Goal: Information Seeking & Learning: Check status

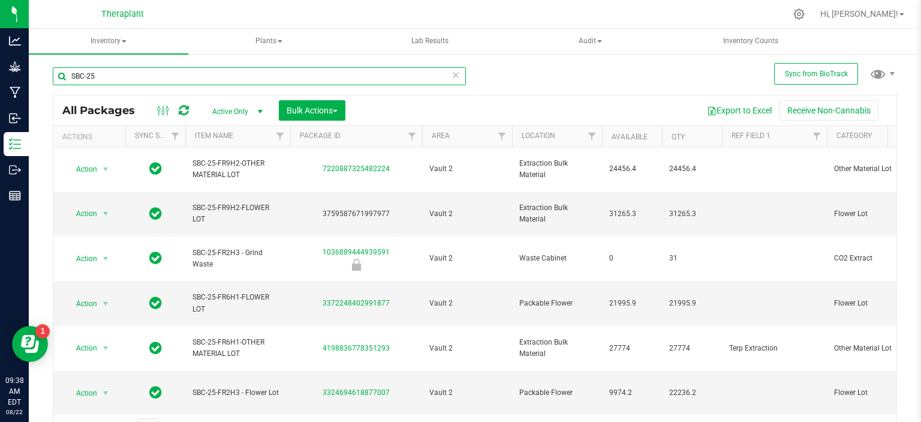
click at [185, 79] on input "SBC-25" at bounding box center [259, 76] width 413 height 18
type input "wdc-25"
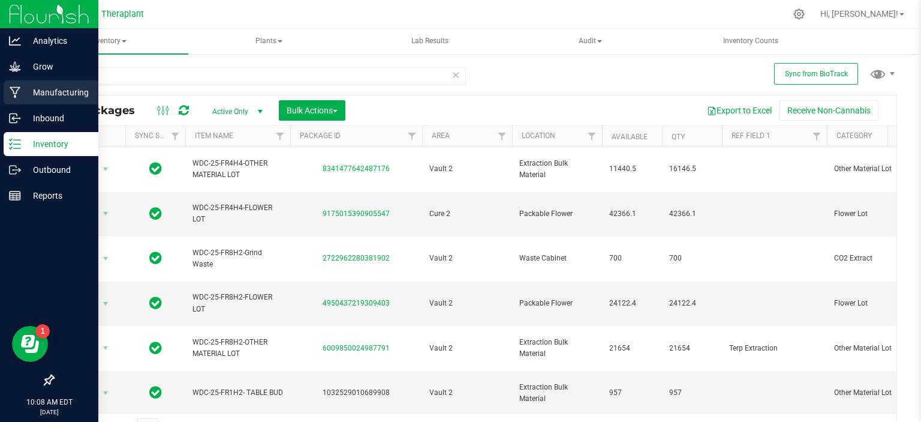
click at [21, 95] on p "Manufacturing" at bounding box center [57, 92] width 72 height 14
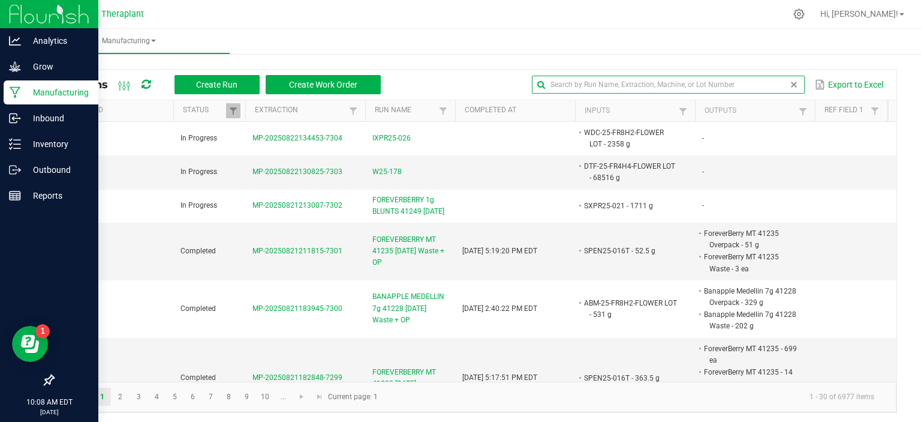
click at [763, 83] on input "text" at bounding box center [668, 85] width 273 height 18
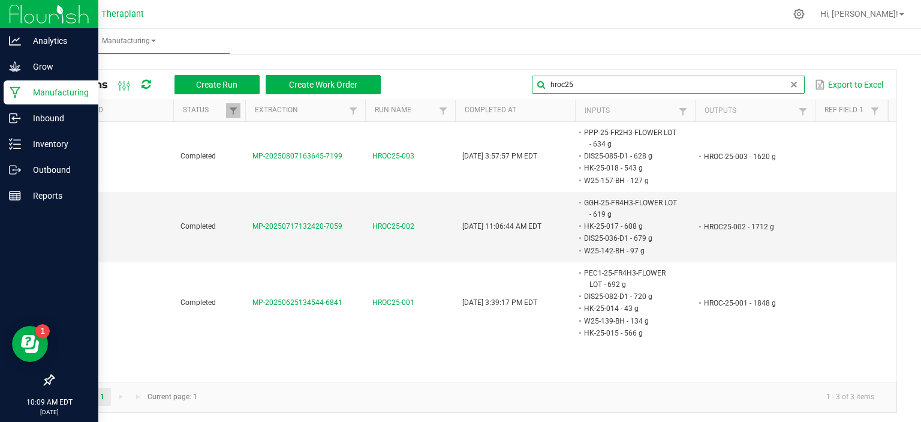
type input "hroc25"
click at [443, 45] on ul "Manufacturing" at bounding box center [489, 42] width 921 height 26
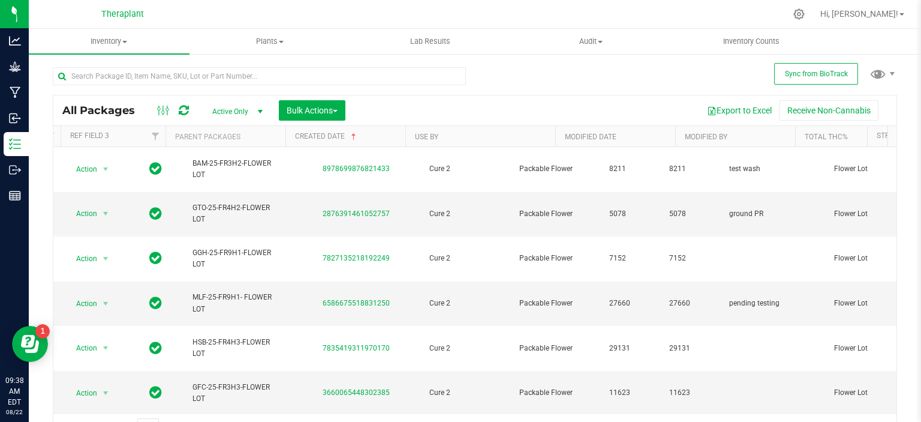
scroll to position [0, 1132]
